Goal: Find contact information: Find contact information

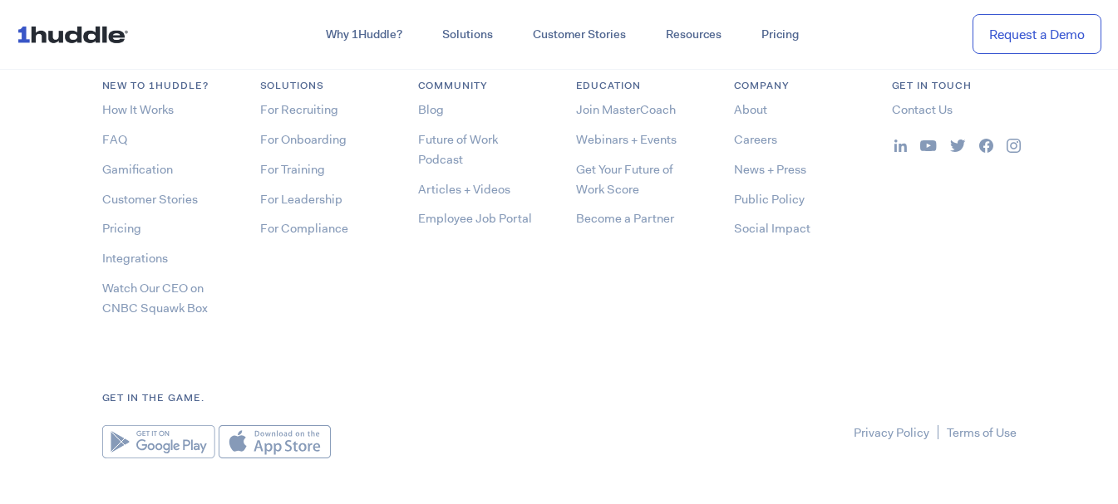
scroll to position [8811, 0]
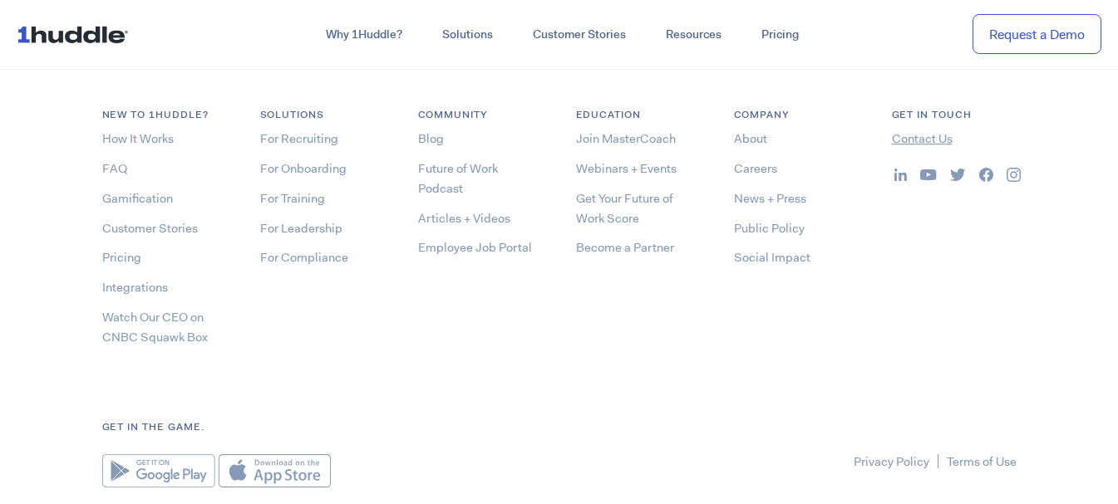
click at [913, 140] on link "Contact Us" at bounding box center [922, 138] width 61 height 17
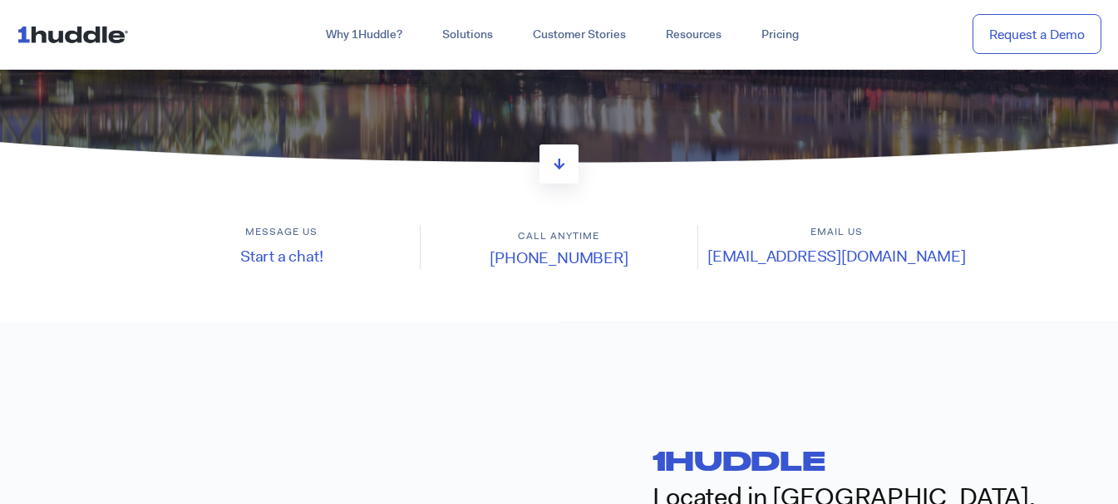
scroll to position [278, 0]
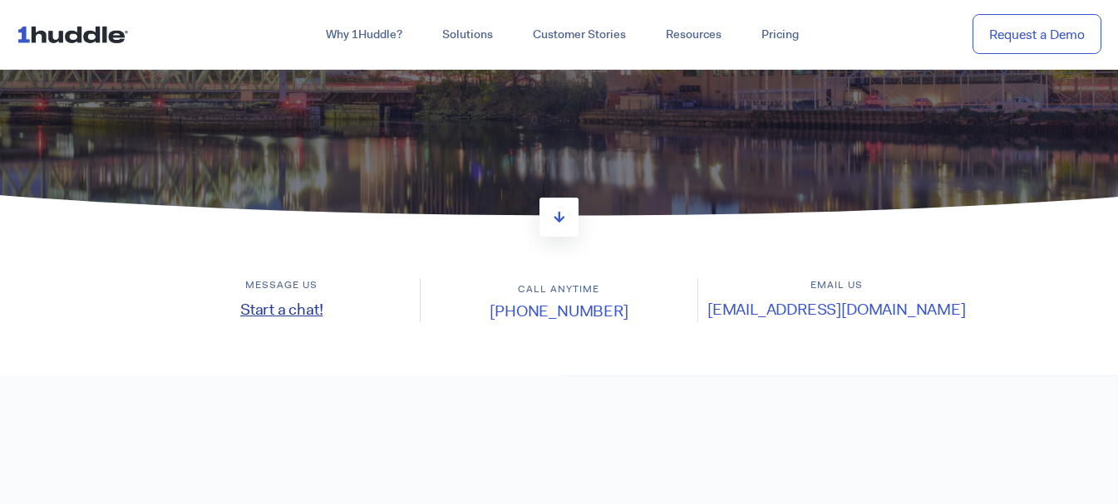
click at [294, 313] on link "Start a chat!" at bounding box center [281, 309] width 83 height 21
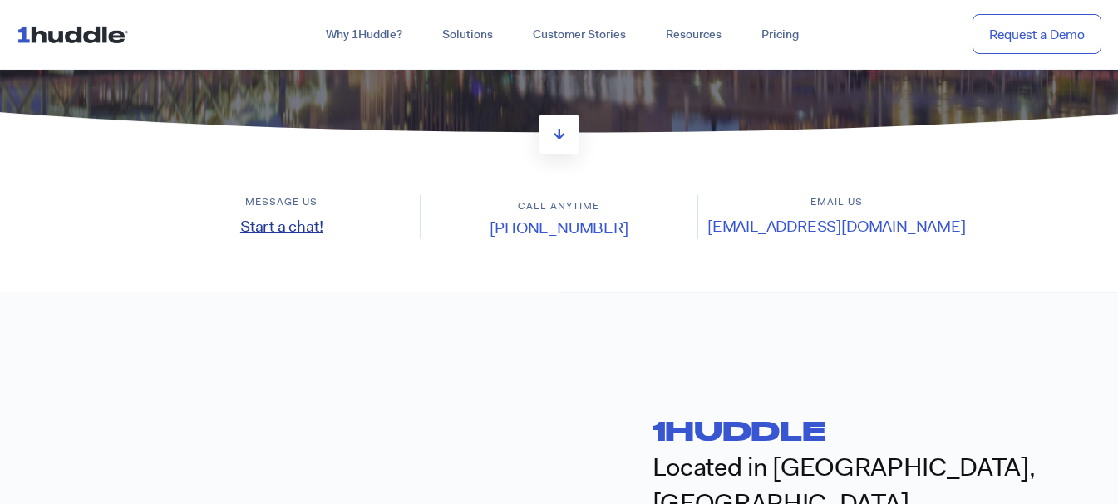
click at [288, 227] on link "Start a chat!" at bounding box center [281, 226] width 83 height 21
